Goal: Find specific page/section: Find specific page/section

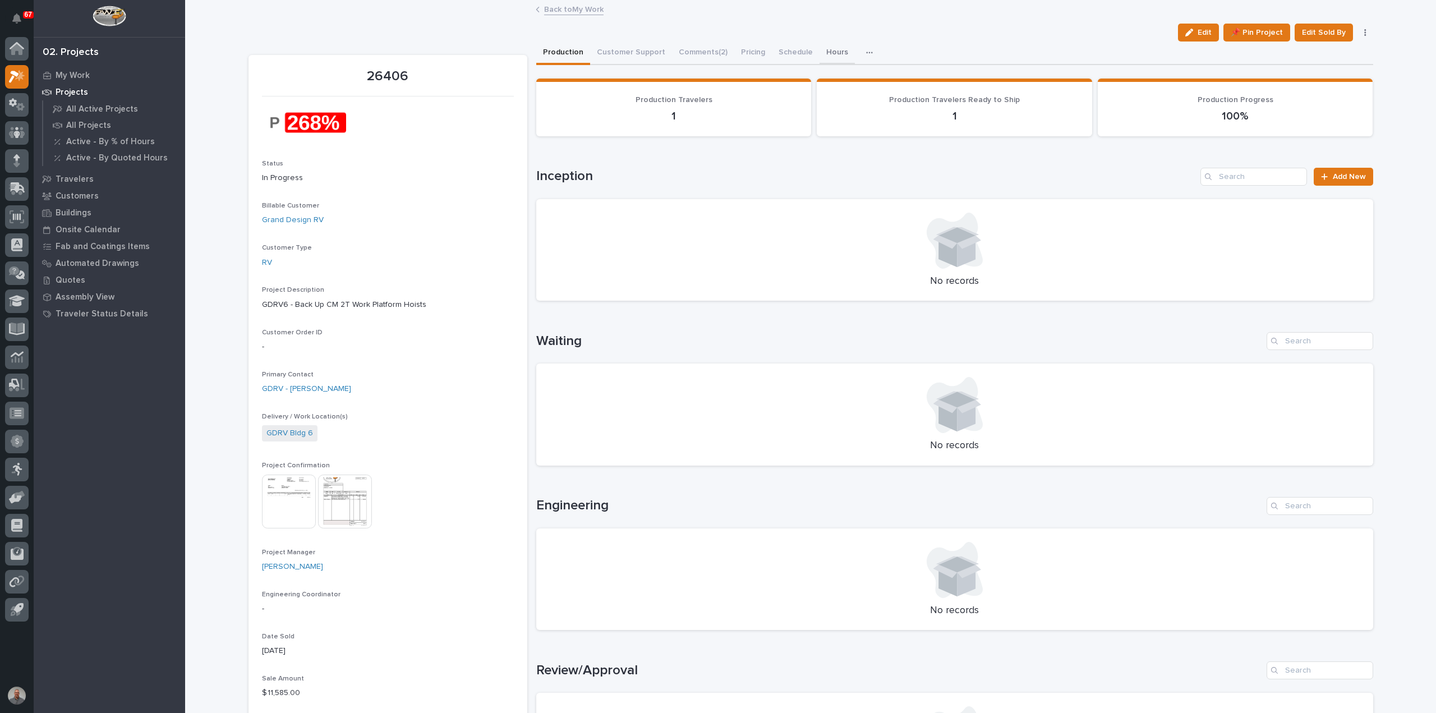
click at [820, 45] on button "Hours" at bounding box center [836, 53] width 35 height 24
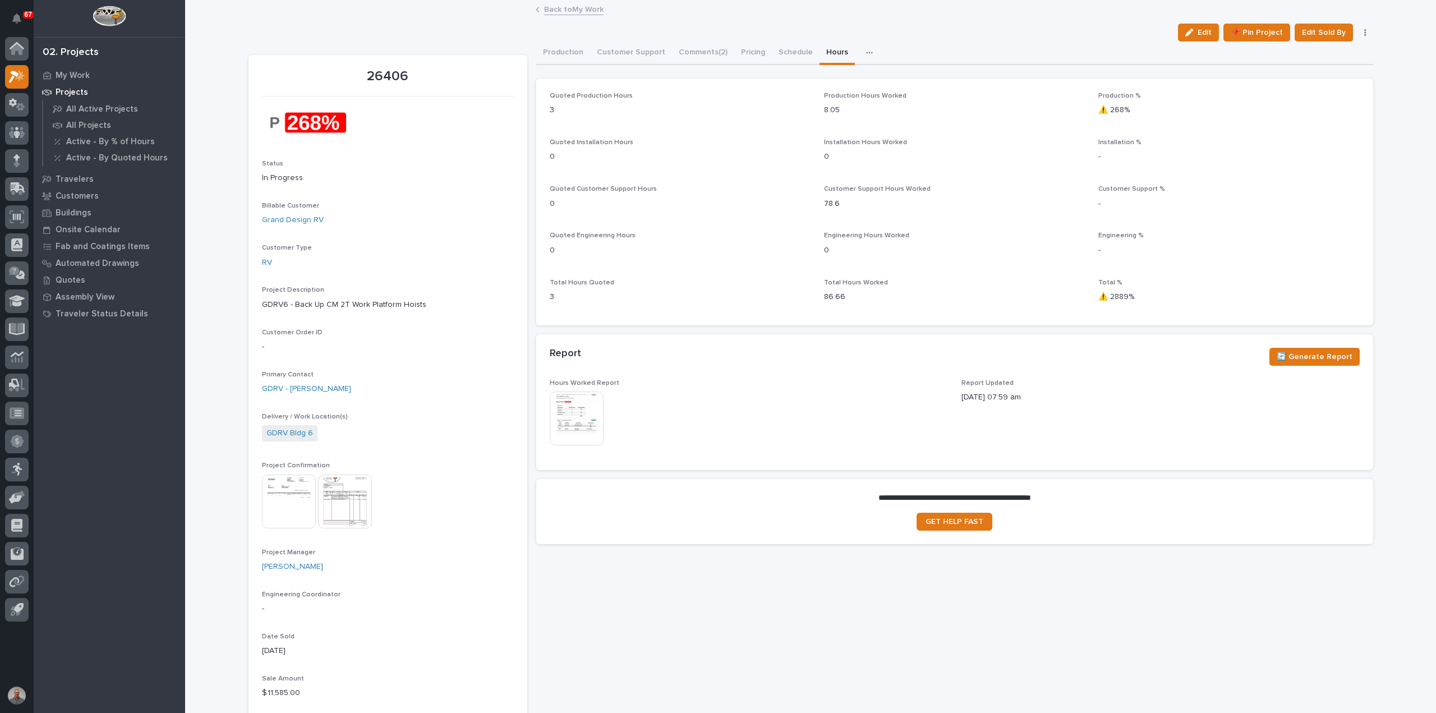
click at [576, 426] on img at bounding box center [577, 418] width 54 height 54
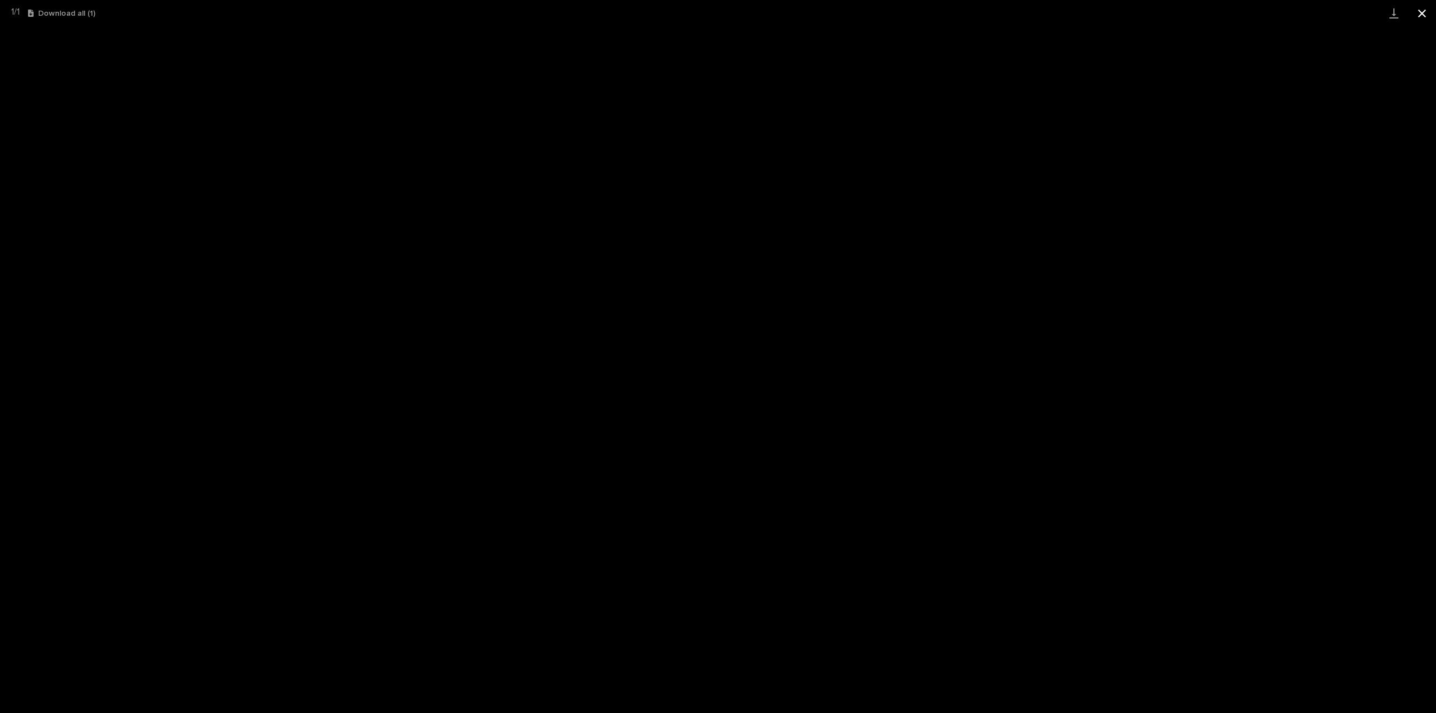
click at [1422, 12] on button "Close gallery" at bounding box center [1422, 13] width 28 height 26
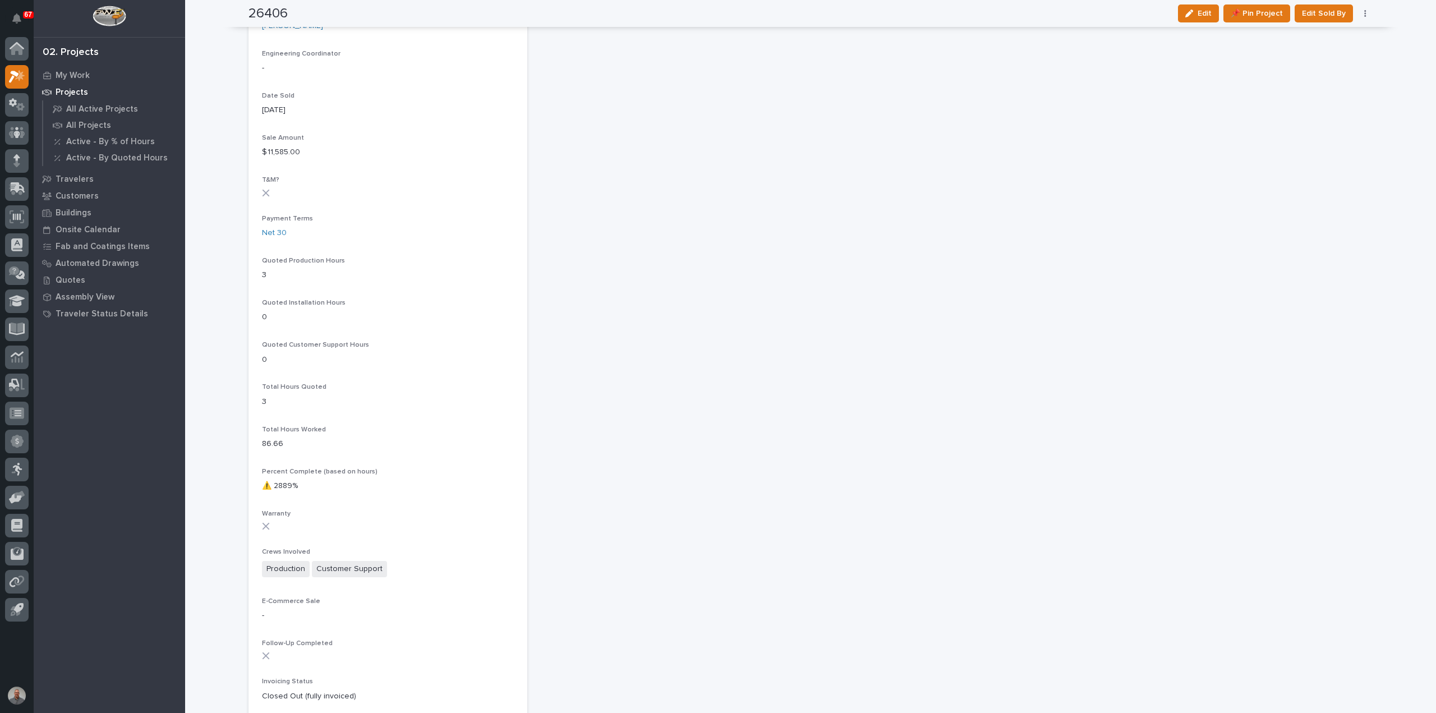
scroll to position [561, 0]
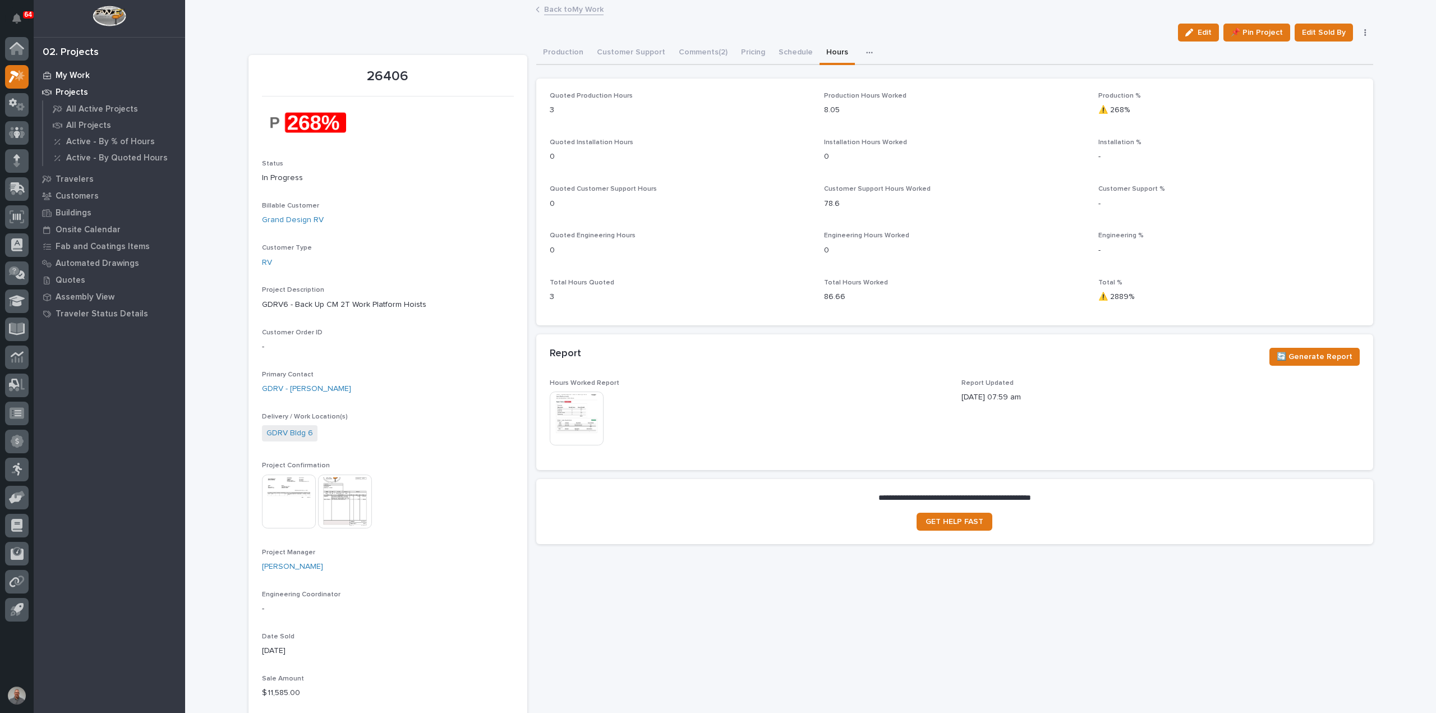
click at [81, 75] on p "My Work" at bounding box center [73, 76] width 34 height 10
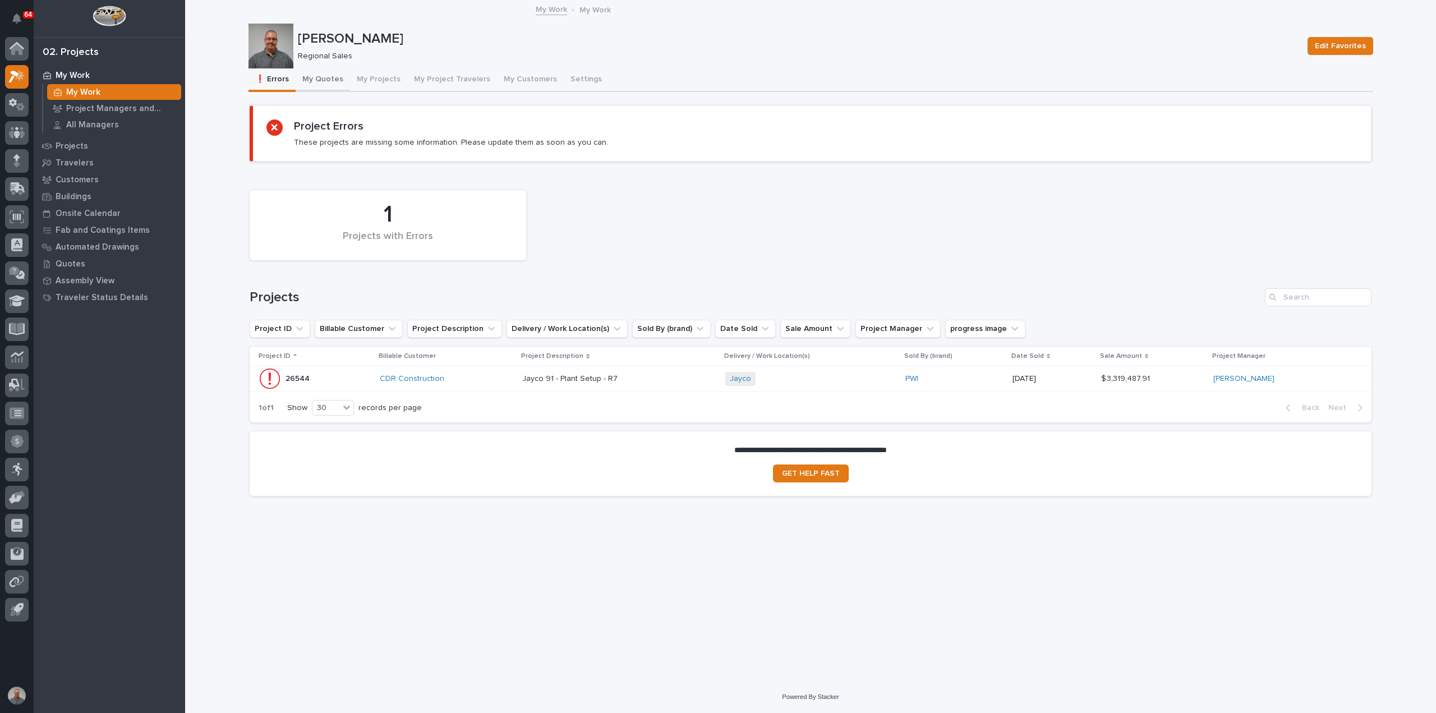
click at [325, 80] on button "My Quotes" at bounding box center [323, 80] width 54 height 24
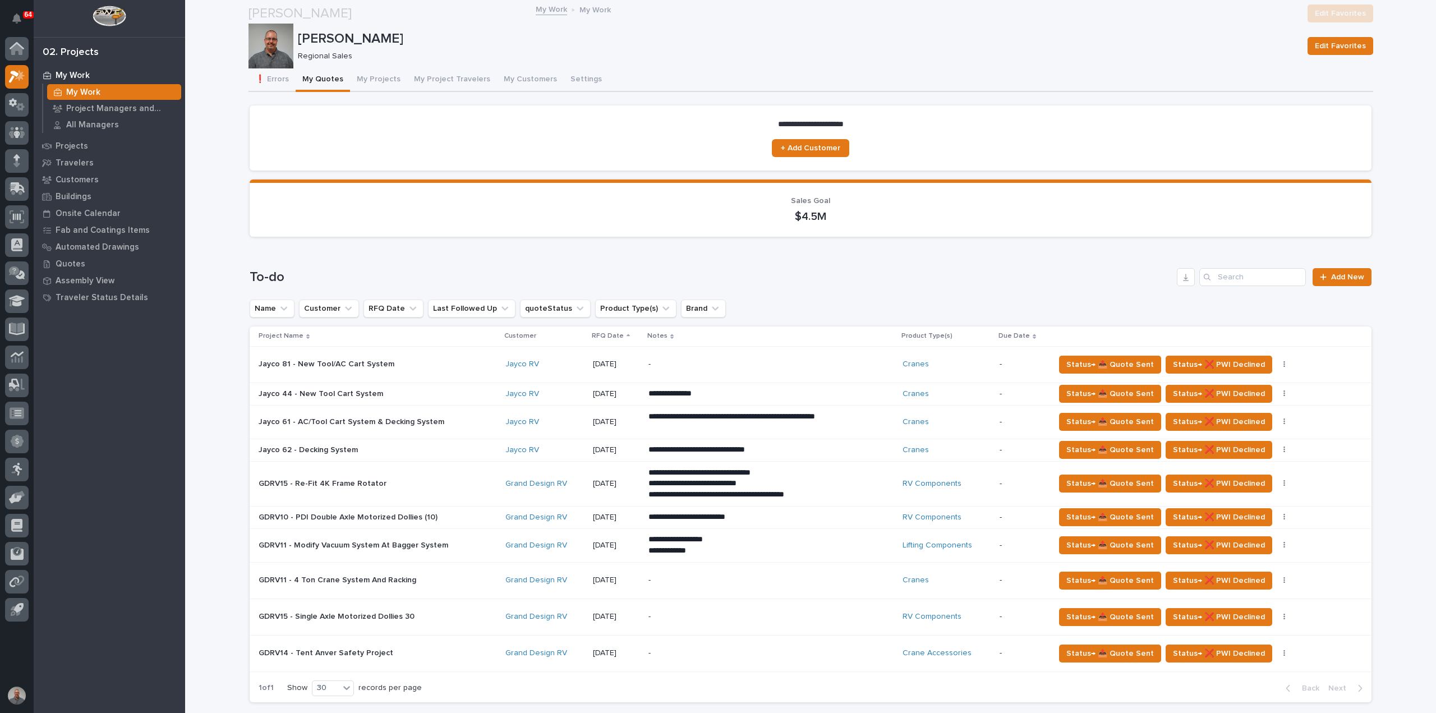
scroll to position [168, 0]
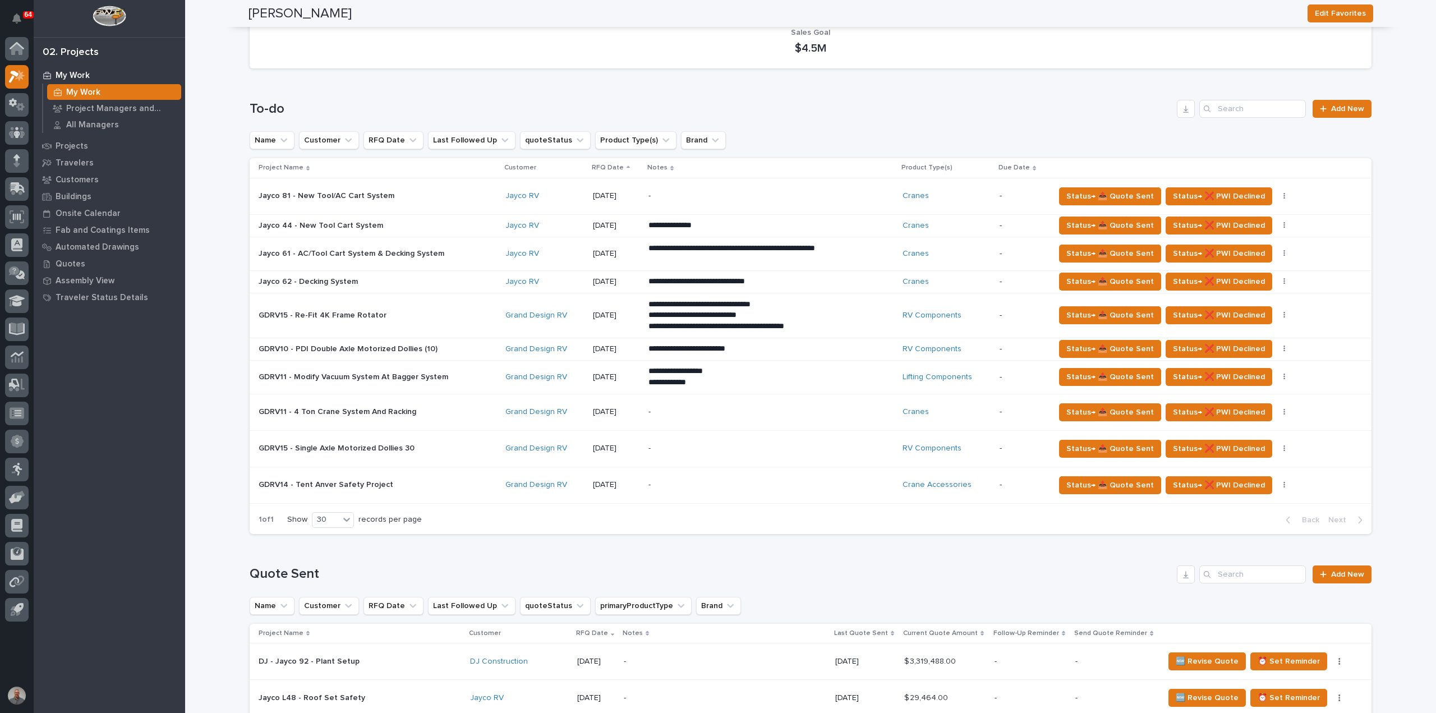
click at [440, 568] on h1 "Quote Sent" at bounding box center [711, 574] width 922 height 16
click at [102, 89] on div "My Work" at bounding box center [114, 92] width 134 height 16
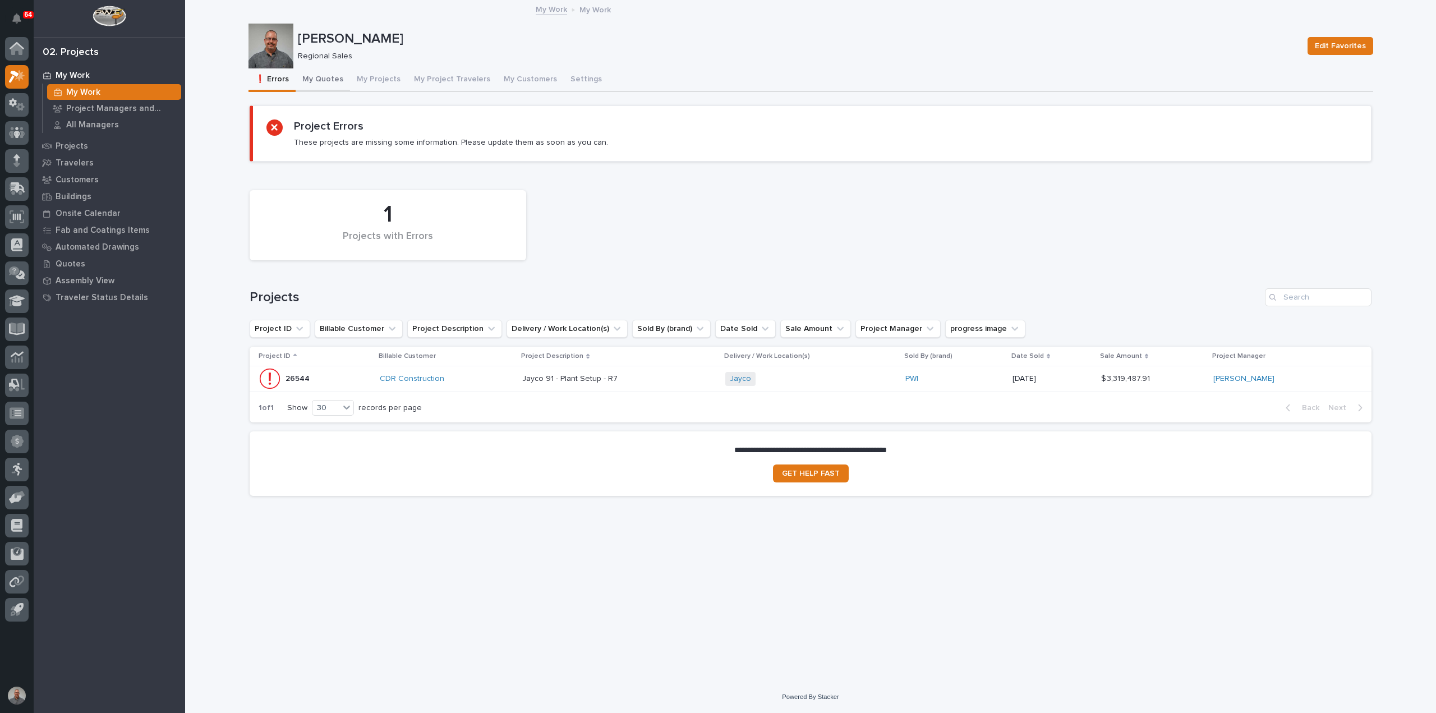
click at [316, 82] on button "My Quotes" at bounding box center [323, 80] width 54 height 24
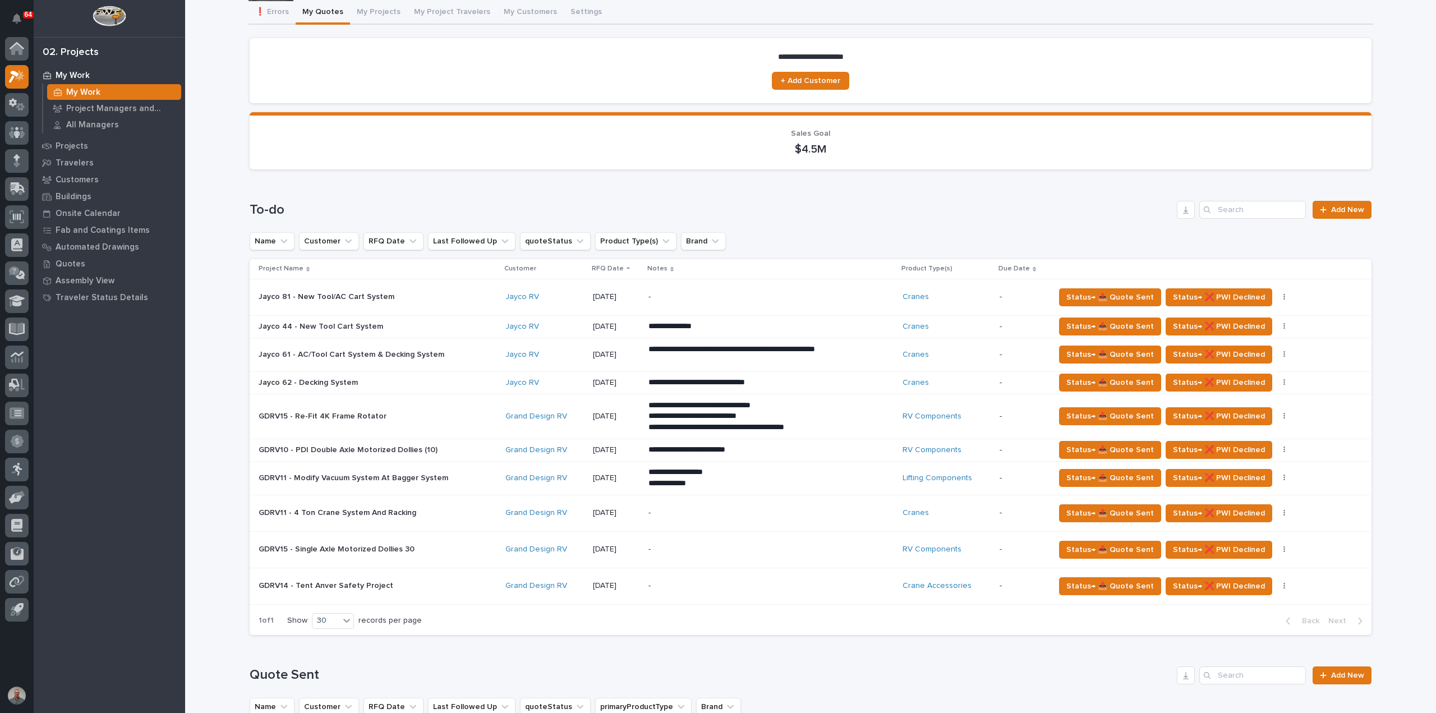
scroll to position [112, 0]
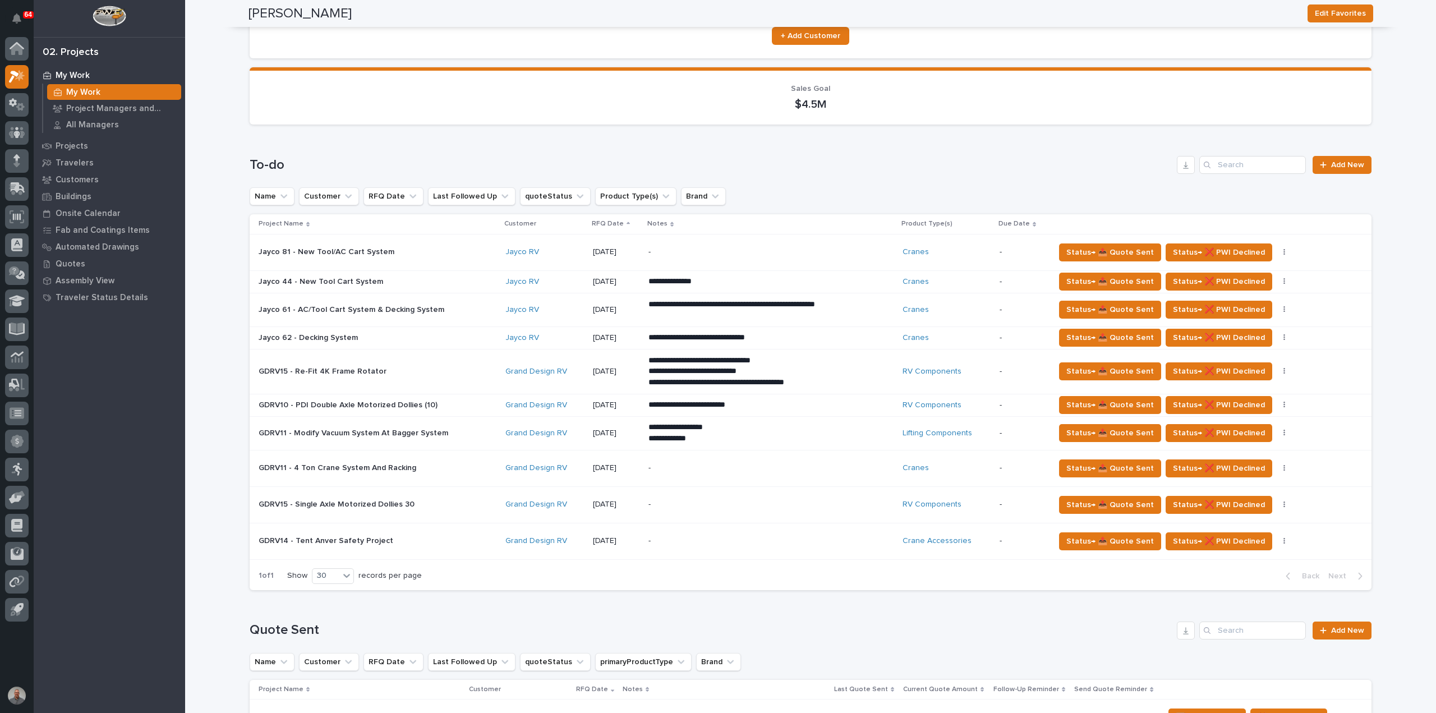
click at [353, 536] on p "GDRV14 - Tent Anver Safety Project" at bounding box center [327, 540] width 137 height 12
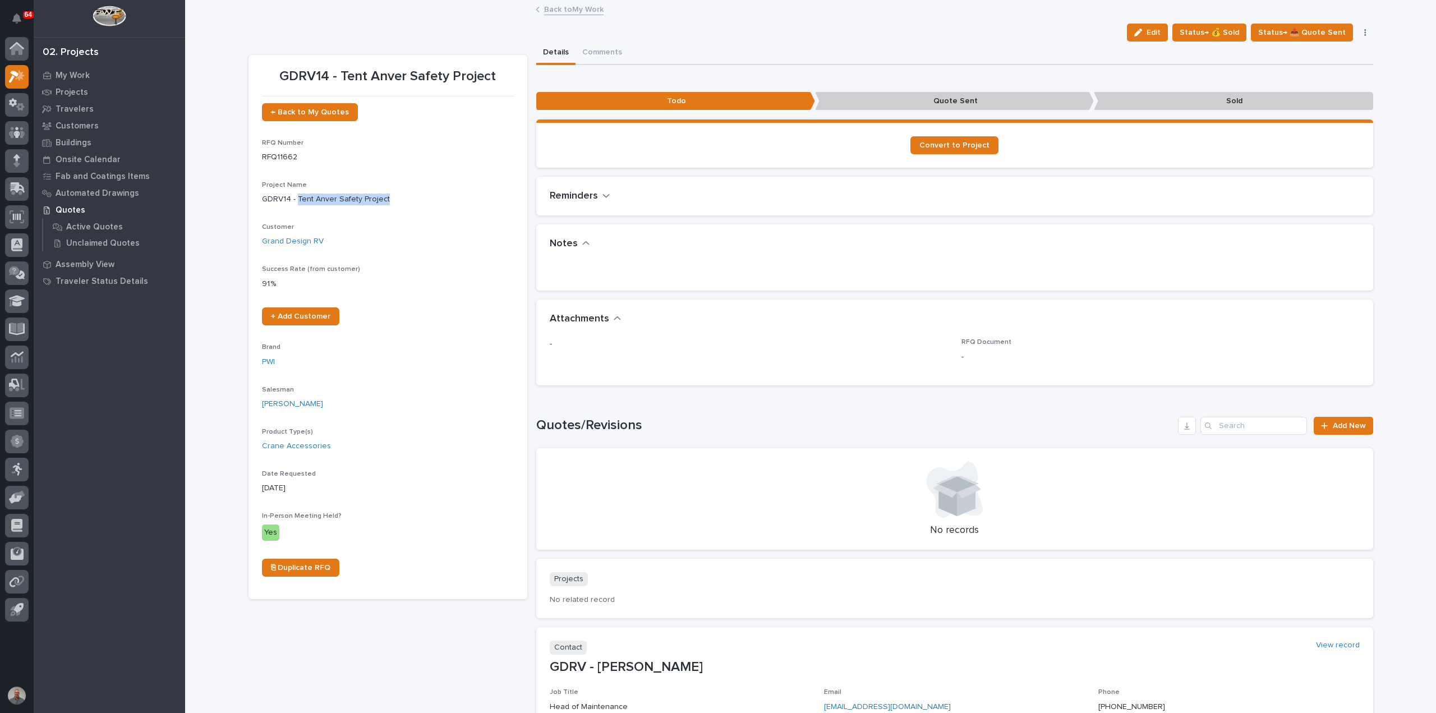
drag, startPoint x: 377, startPoint y: 199, endPoint x: 293, endPoint y: 200, distance: 84.1
click at [293, 200] on p "GDRV14 - Tent Anver Safety Project" at bounding box center [388, 199] width 252 height 12
copy p "Tent Anver Safety Project"
